Goal: Task Accomplishment & Management: Complete application form

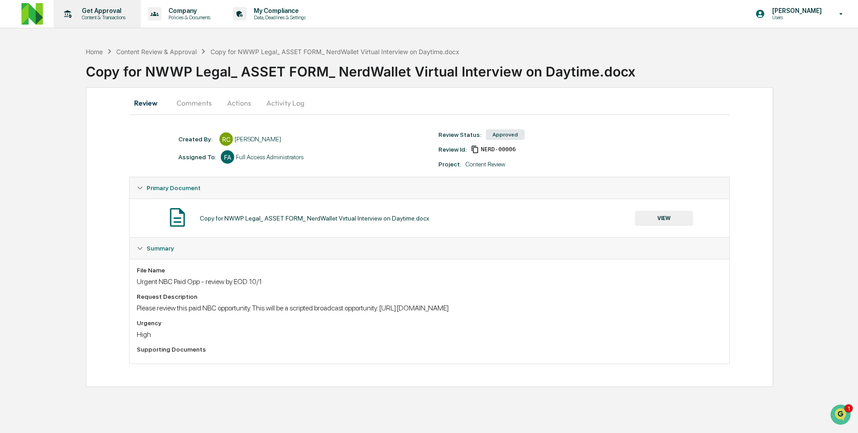
click at [122, 12] on p "Get Approval" at bounding box center [102, 10] width 55 height 7
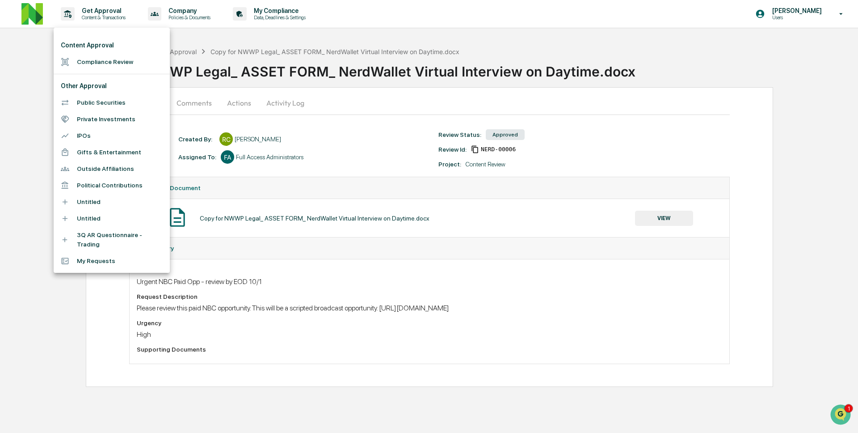
click at [130, 56] on li "Compliance Review" at bounding box center [112, 62] width 116 height 17
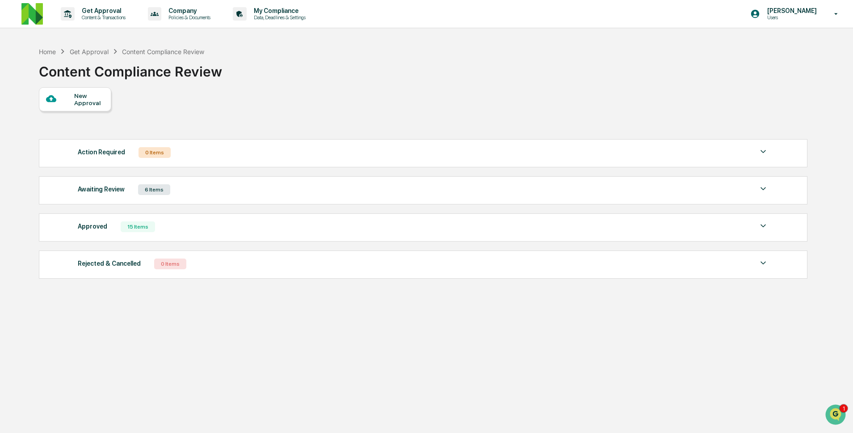
click at [196, 224] on div "Approved 15 Items" at bounding box center [423, 226] width 691 height 13
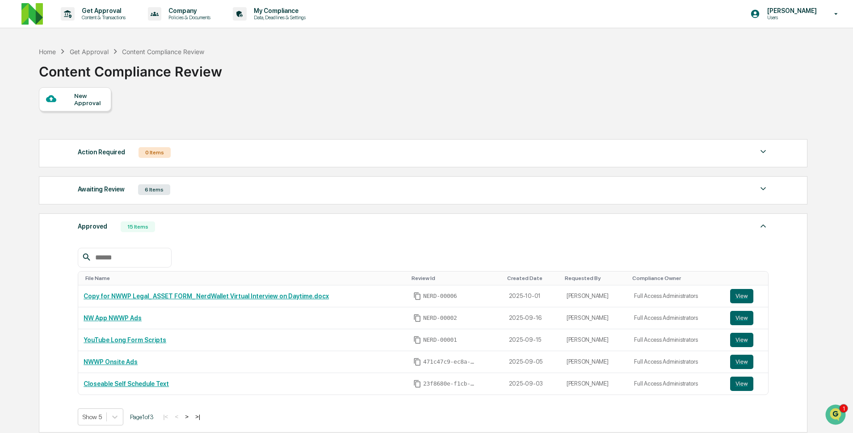
click at [177, 196] on div "Awaiting Review 6 Items" at bounding box center [423, 189] width 691 height 13
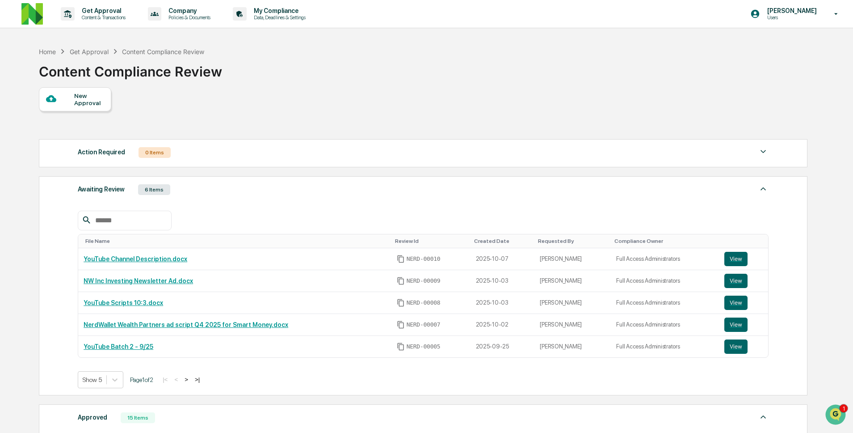
click at [91, 104] on div "New Approval" at bounding box center [89, 99] width 30 height 14
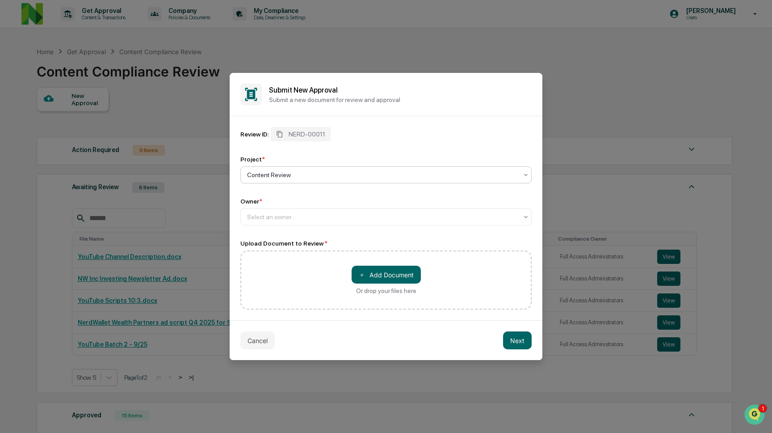
click at [386, 237] on div "Review ID: NERD-00011 Project * option Content Review, selected. Select is focu…" at bounding box center [385, 218] width 291 height 182
click at [386, 228] on div "Review ID: NERD-00011 Project * Content Review Owner * Select an owner... Uploa…" at bounding box center [385, 218] width 291 height 182
click at [387, 224] on div "Select an owner..." at bounding box center [385, 216] width 291 height 17
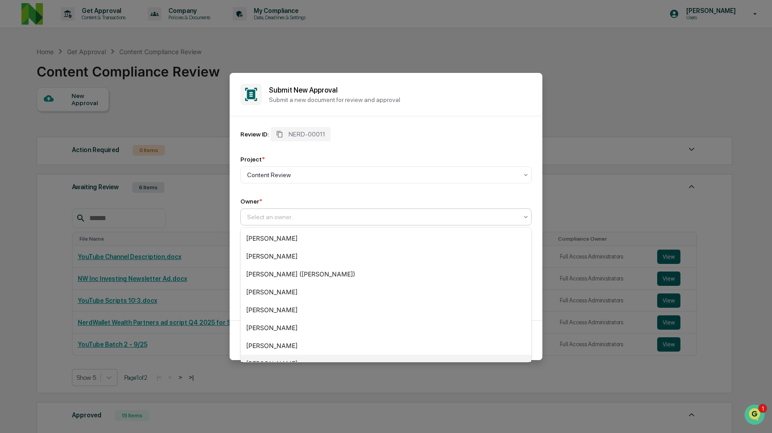
scroll to position [84, 0]
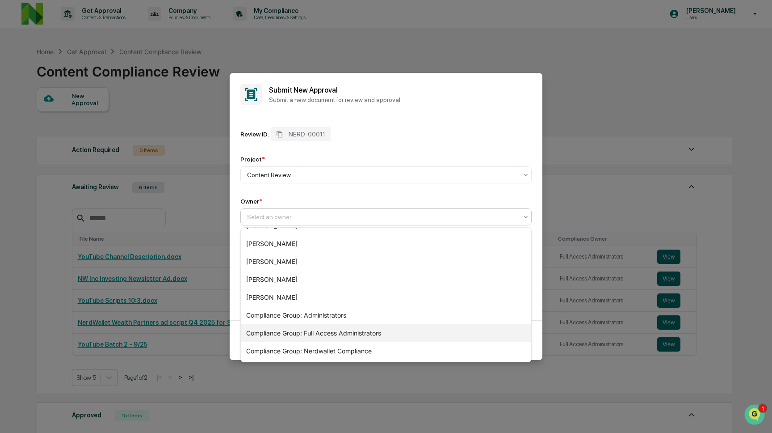
click at [376, 336] on div "Compliance Group: Full Access Administrators" at bounding box center [386, 333] width 290 height 18
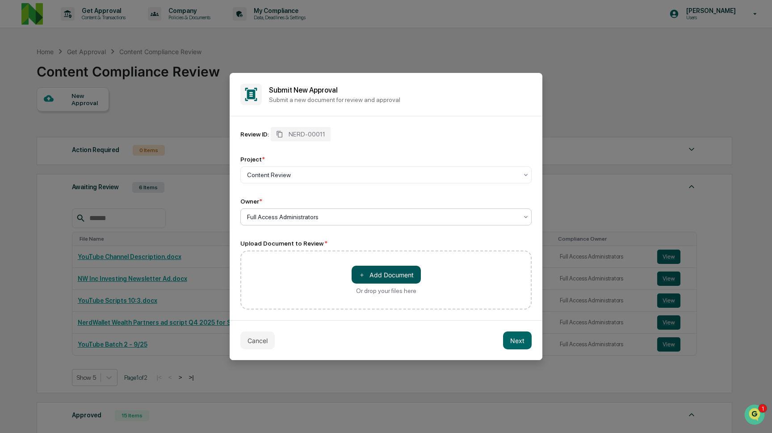
click at [398, 280] on button "＋ Add Document" at bounding box center [386, 274] width 69 height 18
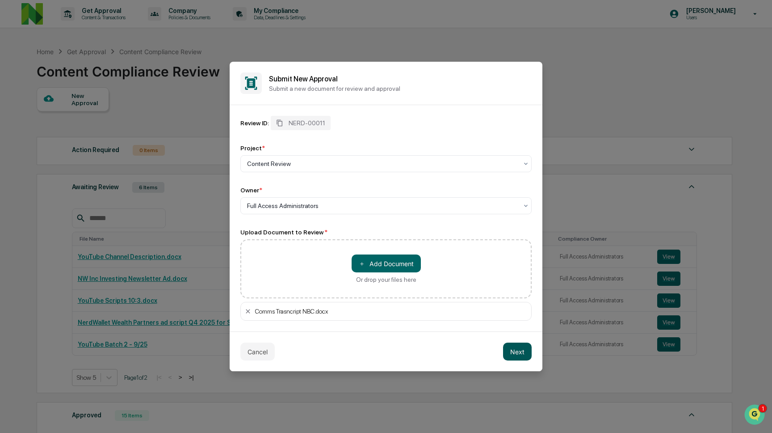
click at [521, 349] on button "Next" at bounding box center [517, 351] width 29 height 18
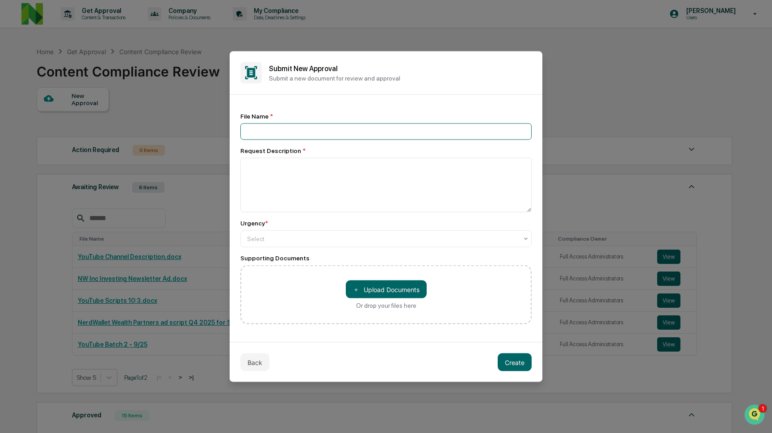
click at [374, 138] on input at bounding box center [385, 131] width 291 height 17
type input "**********"
click at [371, 243] on div at bounding box center [382, 238] width 271 height 9
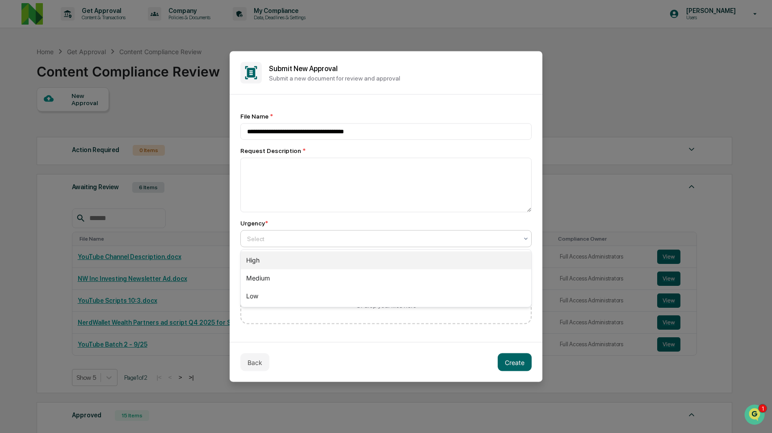
click at [359, 264] on div "High" at bounding box center [386, 260] width 290 height 18
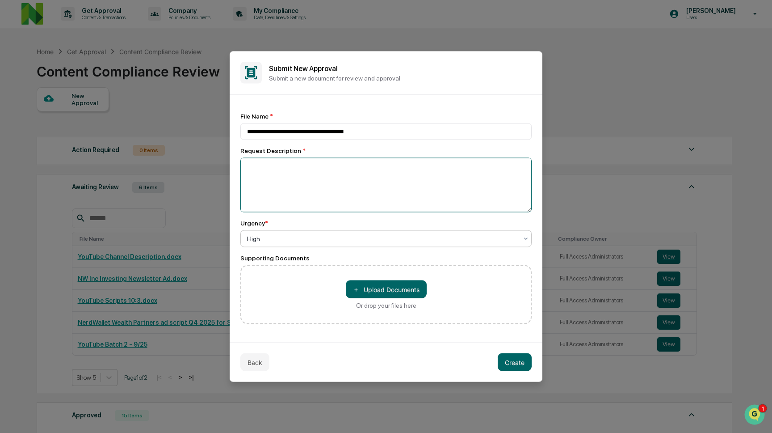
click at [351, 171] on textarea at bounding box center [385, 185] width 291 height 55
paste textarea "**********"
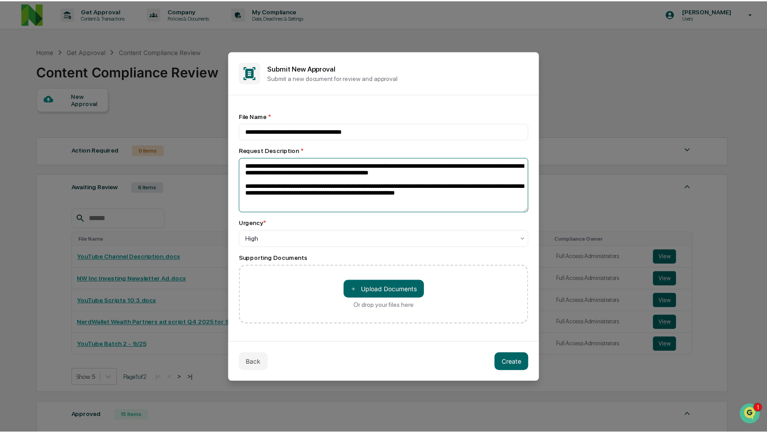
scroll to position [3, 0]
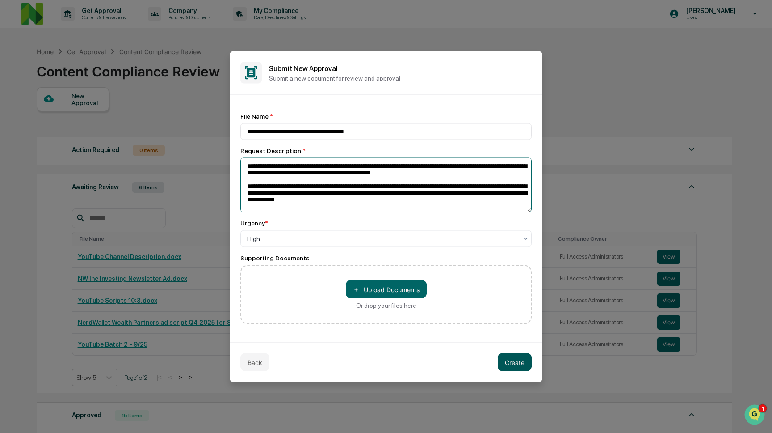
type textarea "**********"
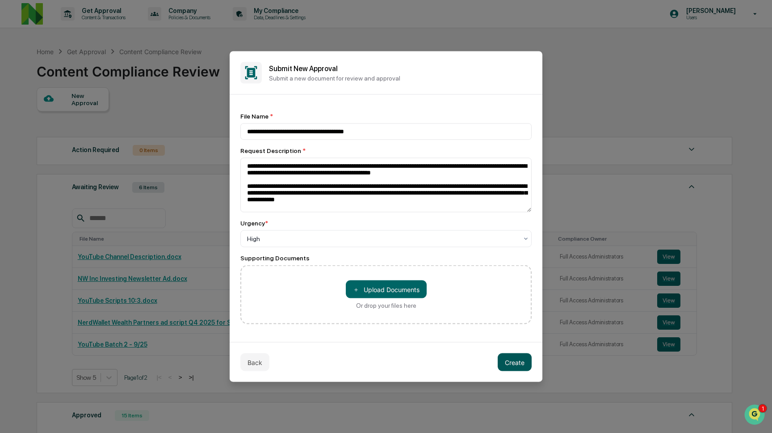
click at [507, 365] on button "Create" at bounding box center [515, 362] width 34 height 18
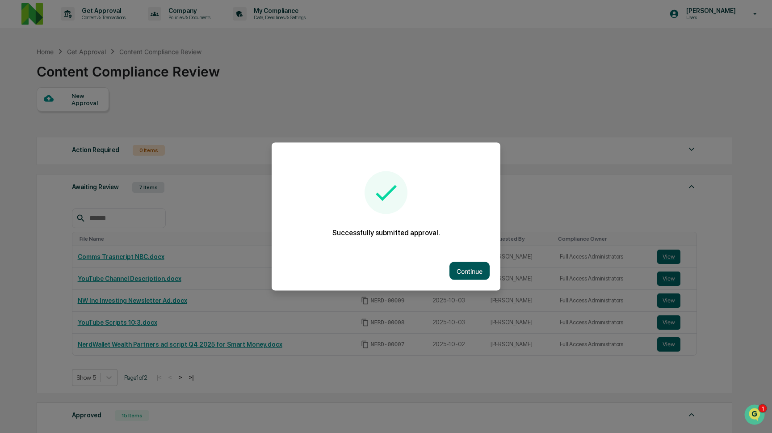
click at [468, 262] on button "Continue" at bounding box center [470, 271] width 40 height 18
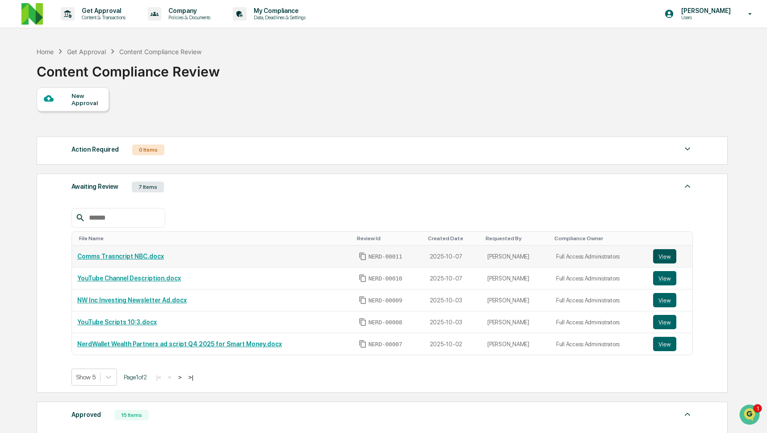
click at [659, 259] on button "View" at bounding box center [664, 256] width 23 height 14
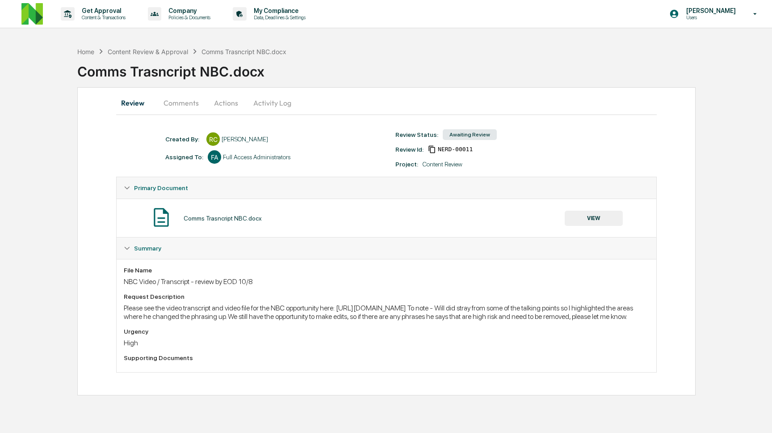
click at [186, 104] on button "Comments" at bounding box center [181, 102] width 50 height 21
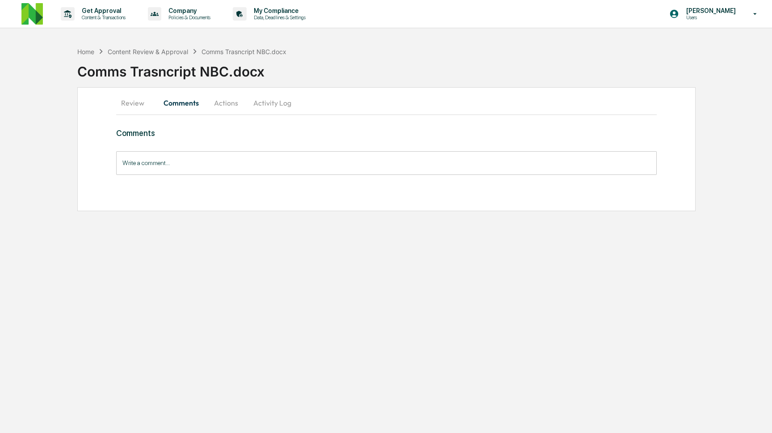
click at [185, 168] on input "Write a comment..." at bounding box center [386, 163] width 541 height 24
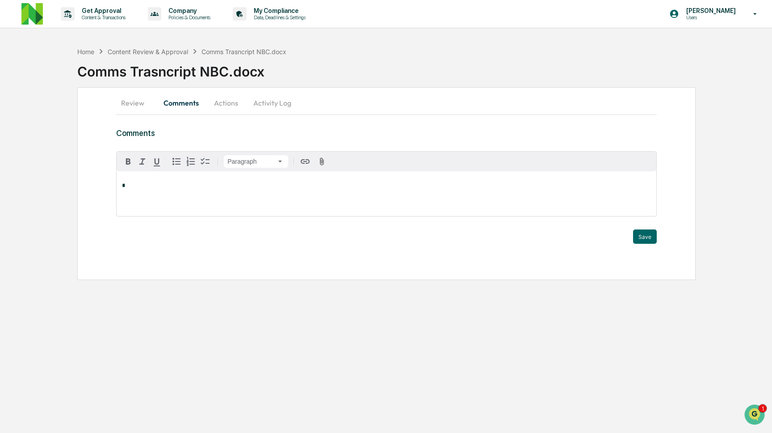
click at [145, 103] on button "Review" at bounding box center [136, 102] width 40 height 21
